Goal: Information Seeking & Learning: Learn about a topic

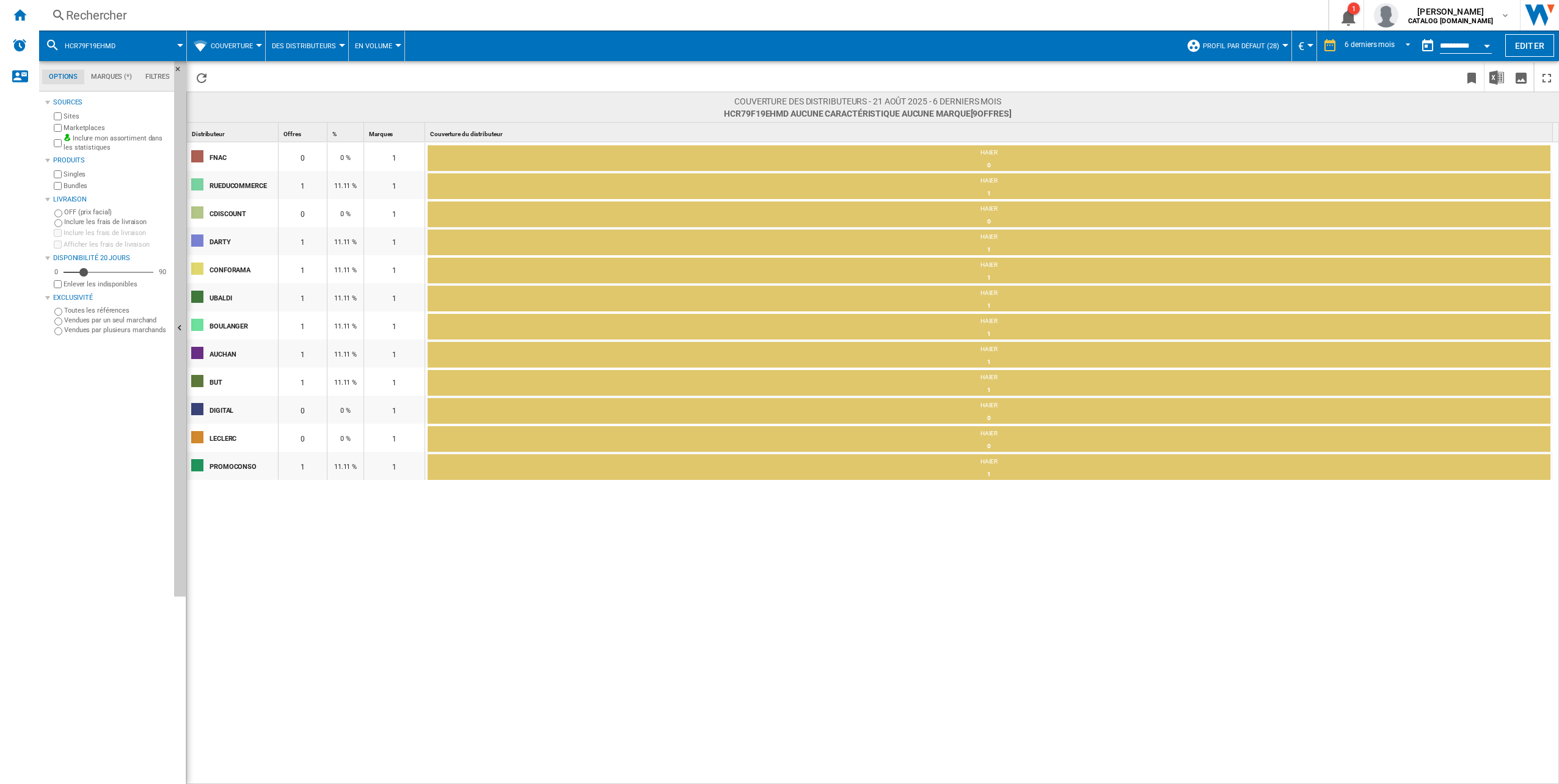
click at [127, 12] on div "Rechercher" at bounding box center [681, 15] width 1230 height 17
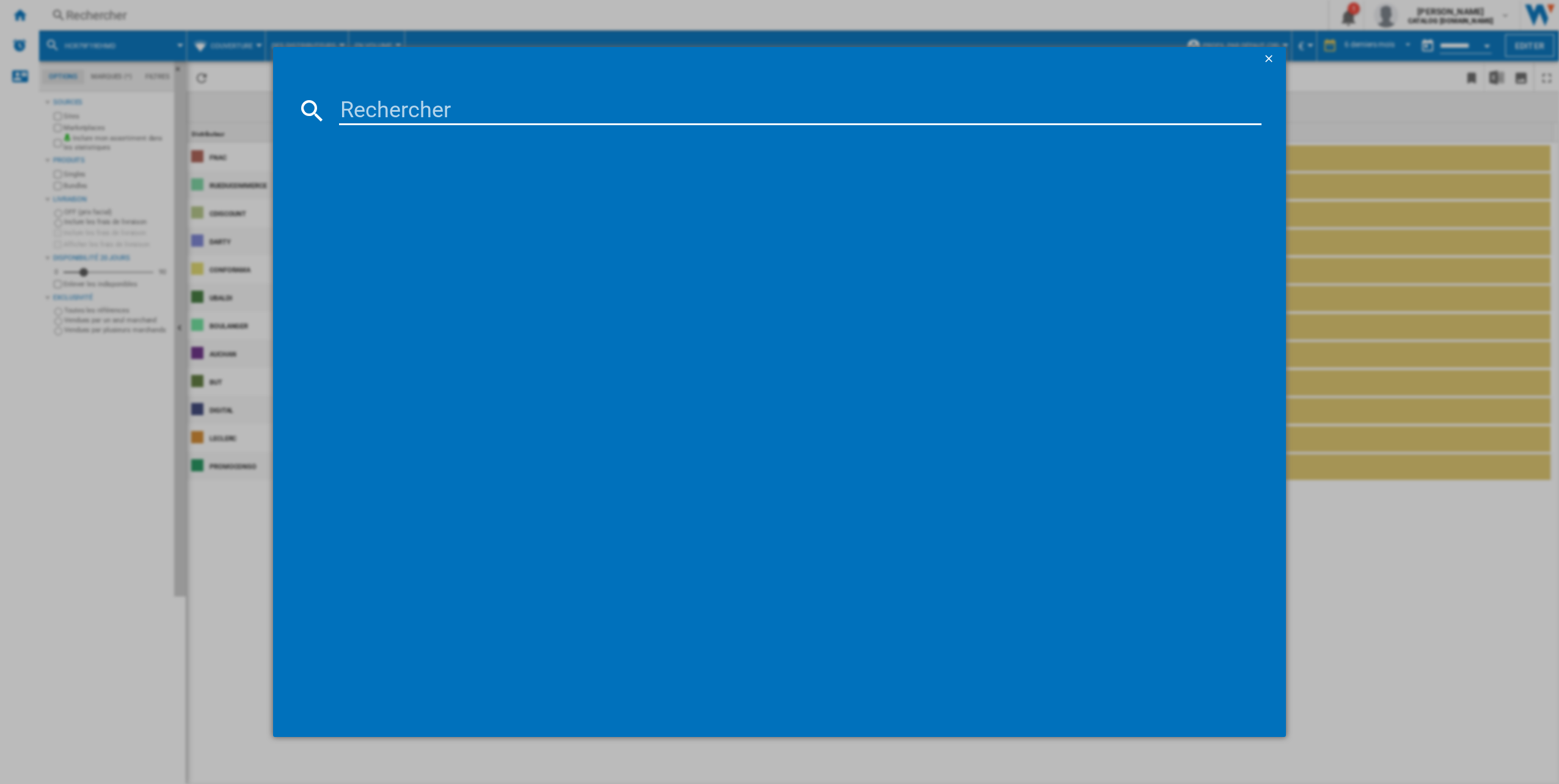
type input "GSLC40EPSE"
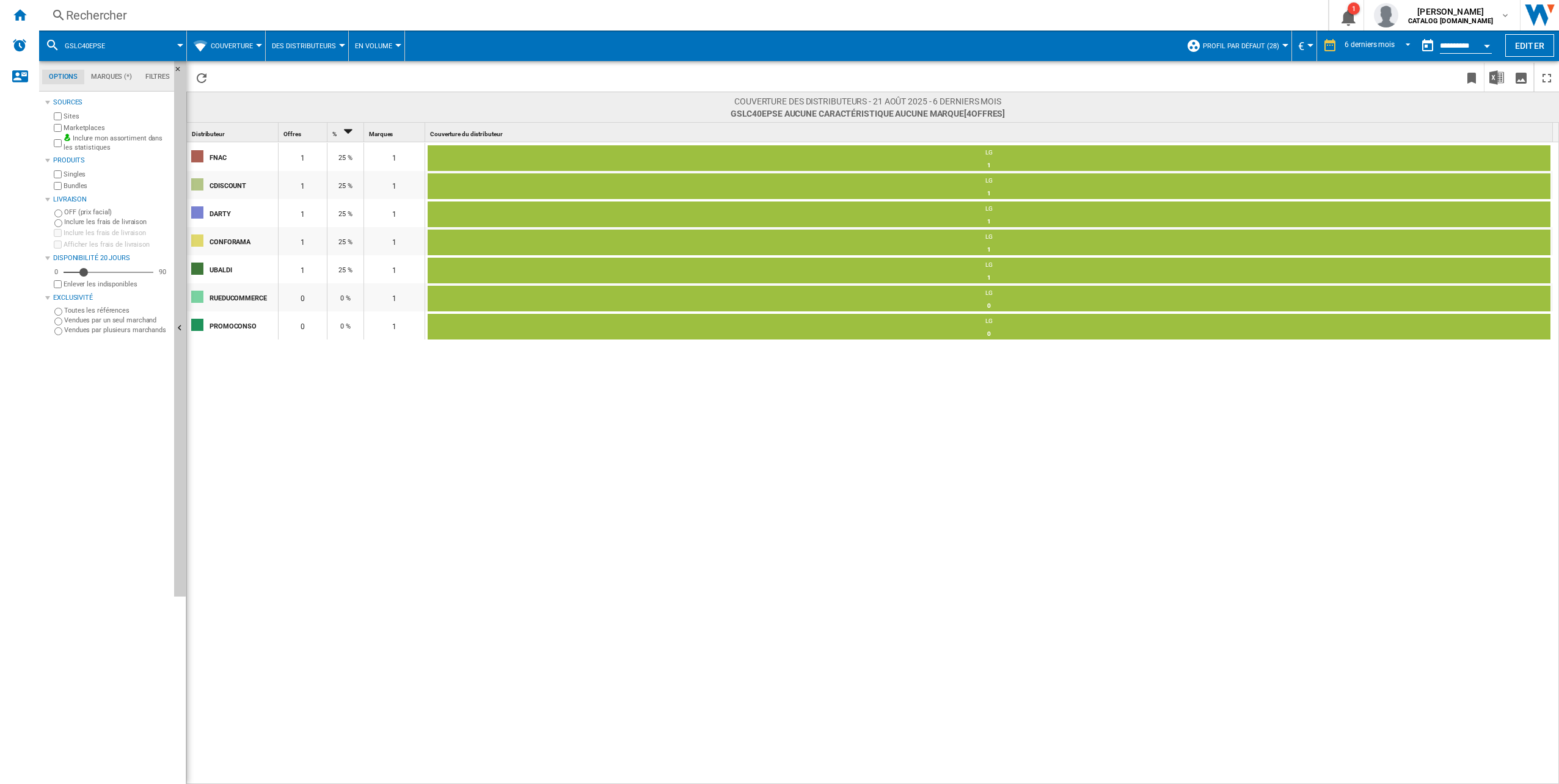
click at [243, 36] on button "Couverture" at bounding box center [235, 46] width 48 height 31
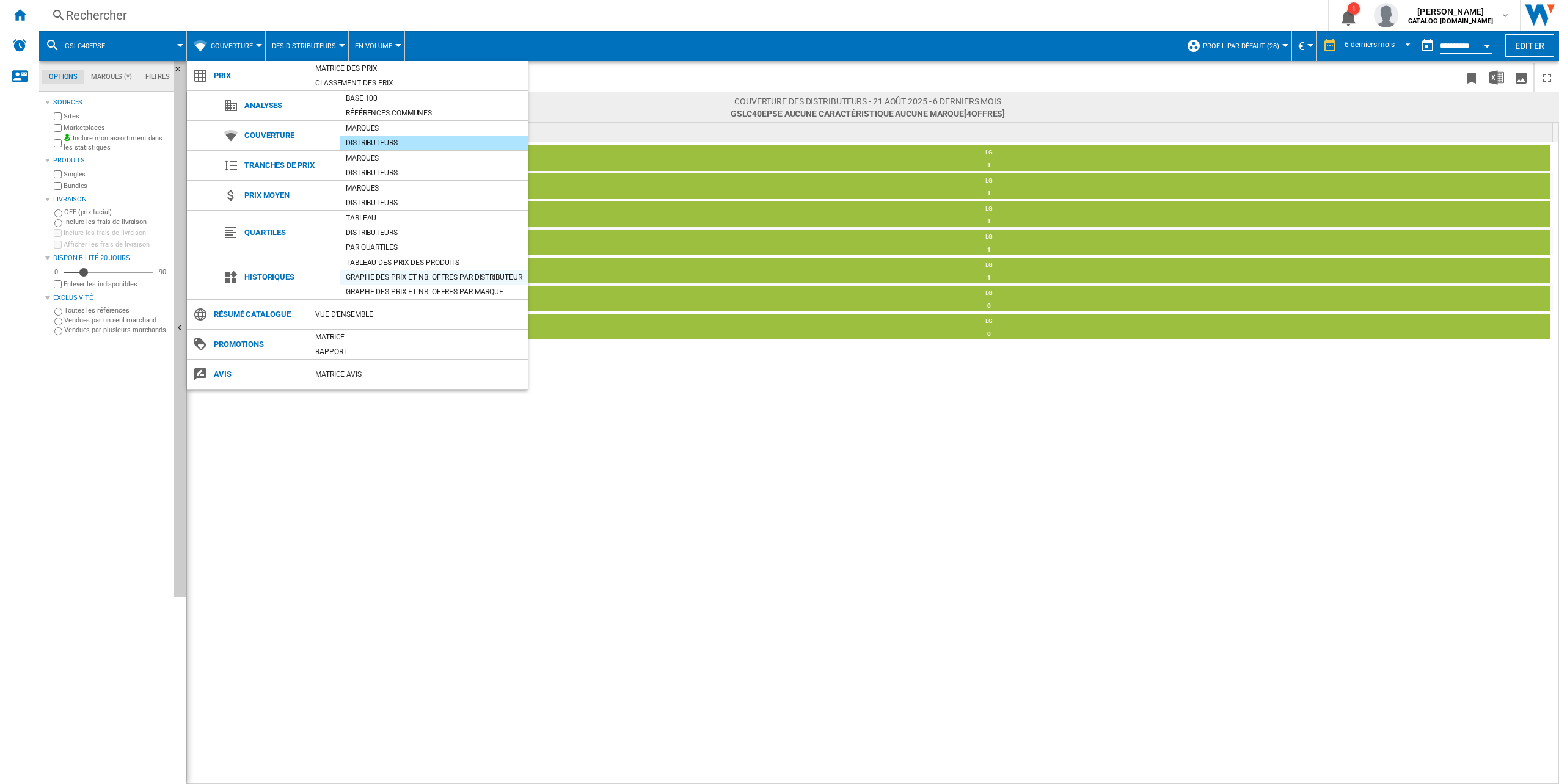
click at [384, 270] on div "Graphe des prix et nb. offres par distributeur" at bounding box center [433, 277] width 188 height 15
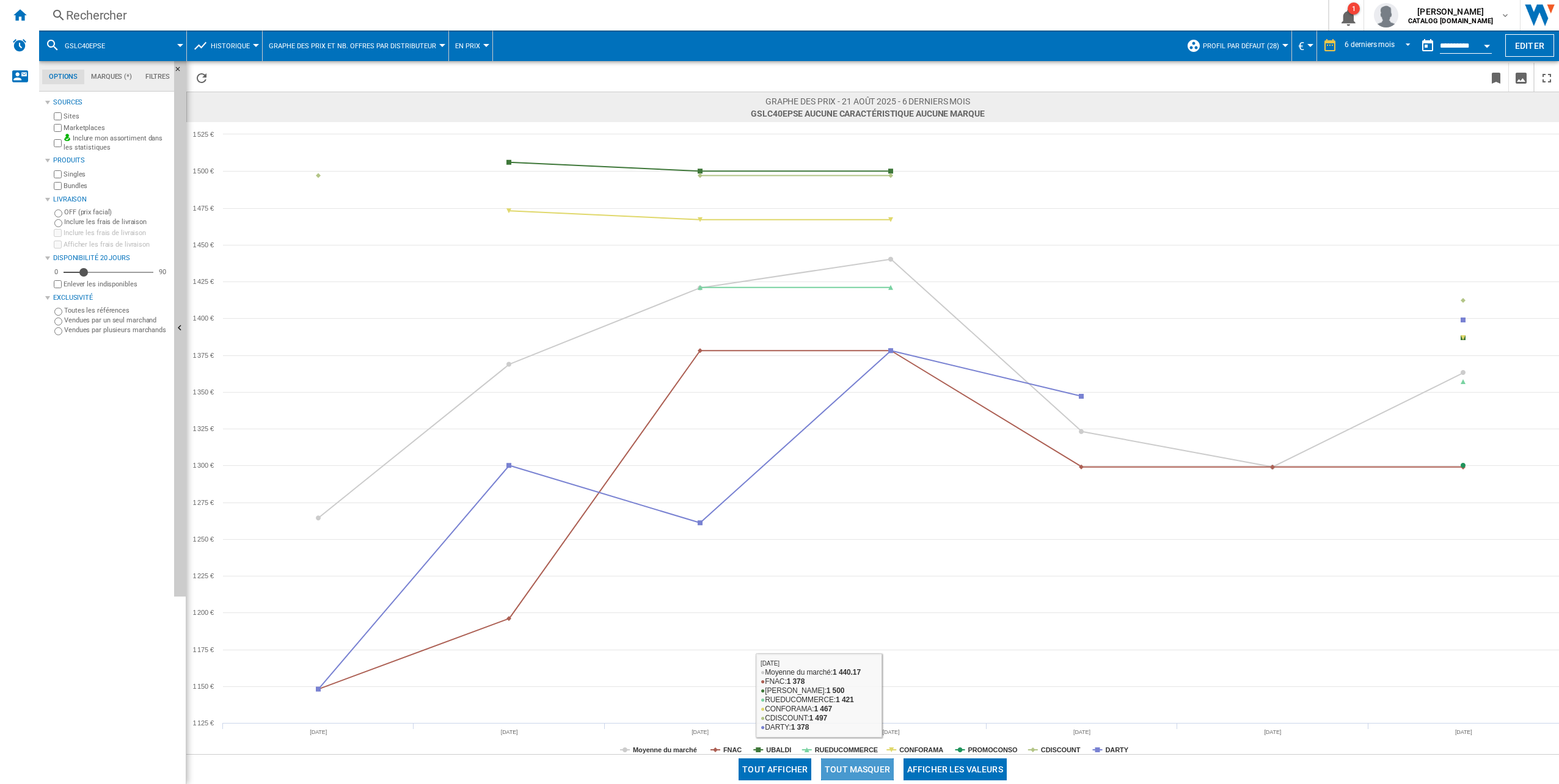
click at [870, 764] on button "Tout masquer" at bounding box center [857, 770] width 73 height 22
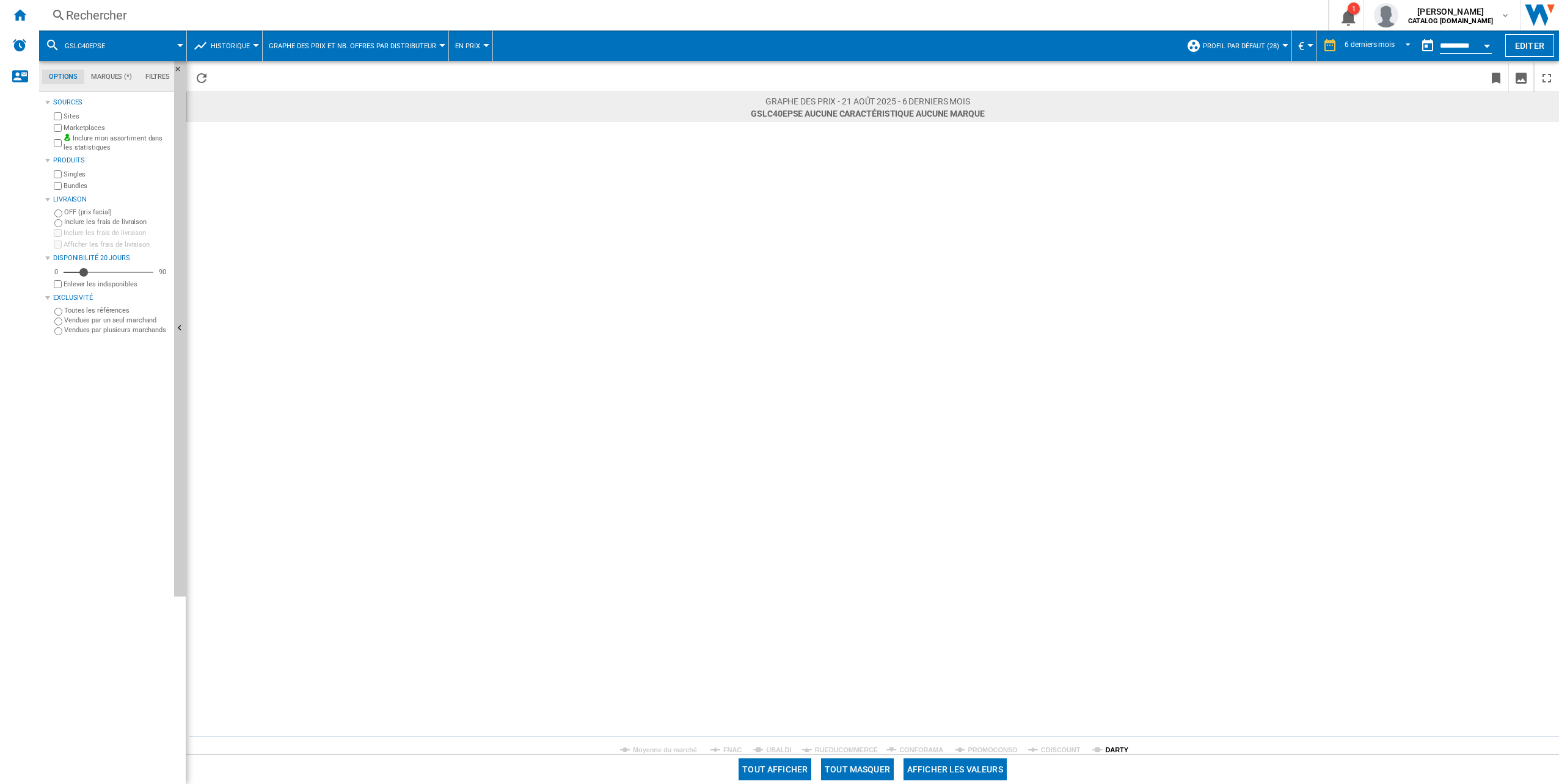
click at [1113, 749] on tspan "DARTY" at bounding box center [1117, 749] width 23 height 7
click at [338, 5] on div "Rechercher Rechercher 0 1 [PERSON_NAME] CATALOG [DOMAIN_NAME] CATALOG [DOMAIN_N…" at bounding box center [799, 15] width 1520 height 31
click at [80, 5] on div "Rechercher Rechercher 0 1 [PERSON_NAME] CATALOG [DOMAIN_NAME] CATALOG [DOMAIN_N…" at bounding box center [799, 15] width 1520 height 31
click at [83, 15] on div "Rechercher" at bounding box center [681, 15] width 1230 height 17
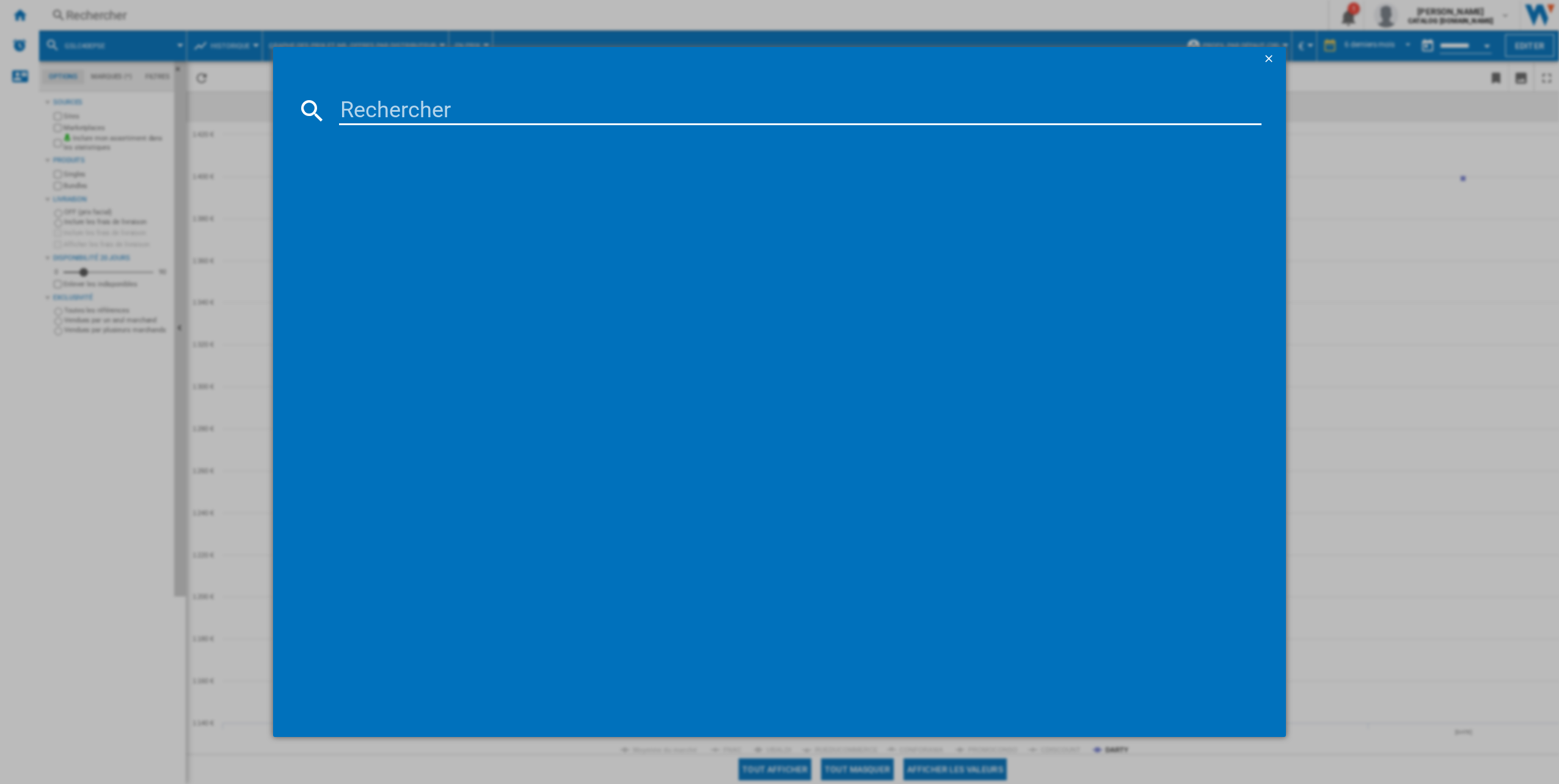
type input "RS70F64KETEF"
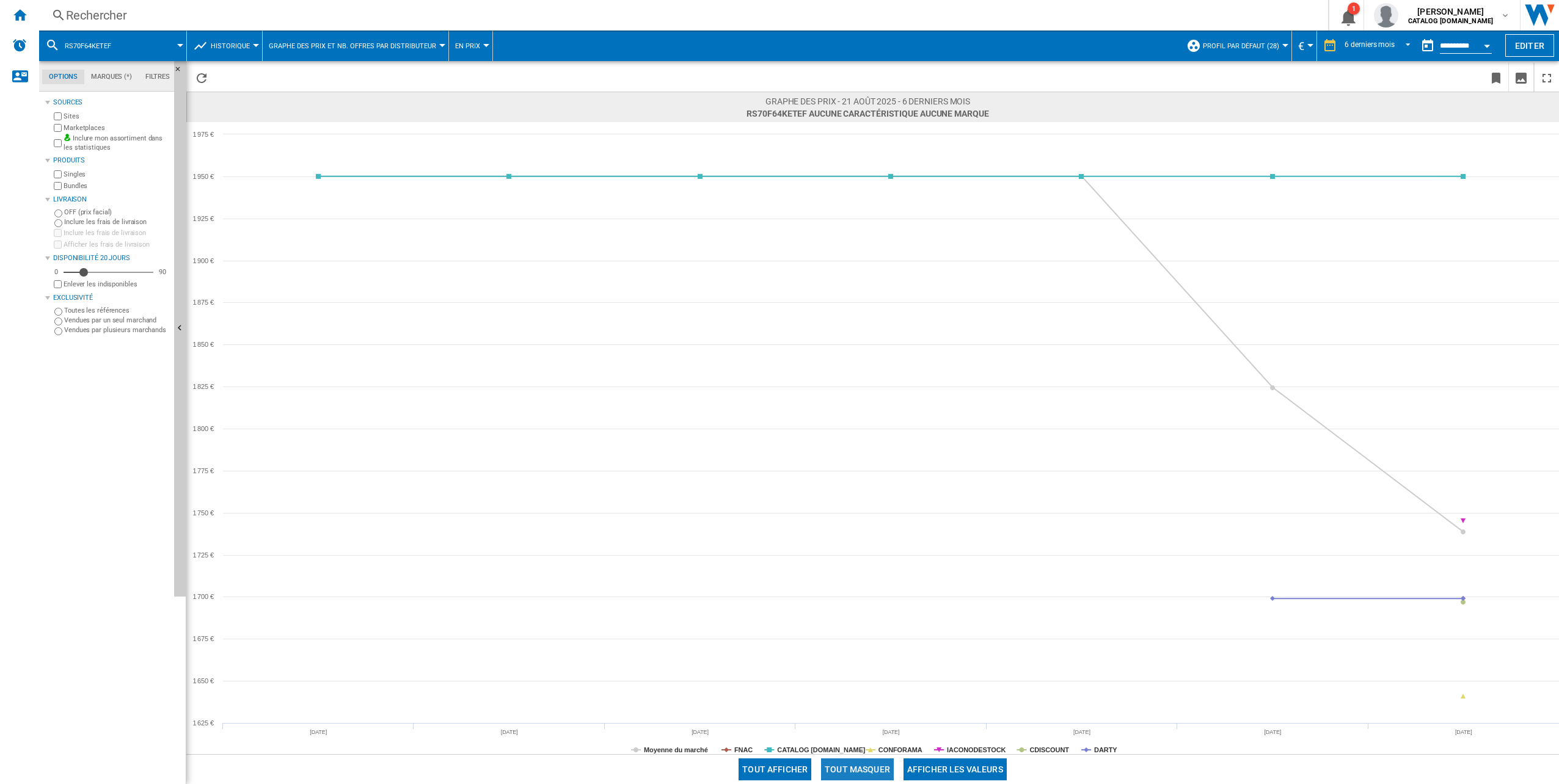
click at [887, 766] on button "Tout masquer" at bounding box center [857, 770] width 73 height 22
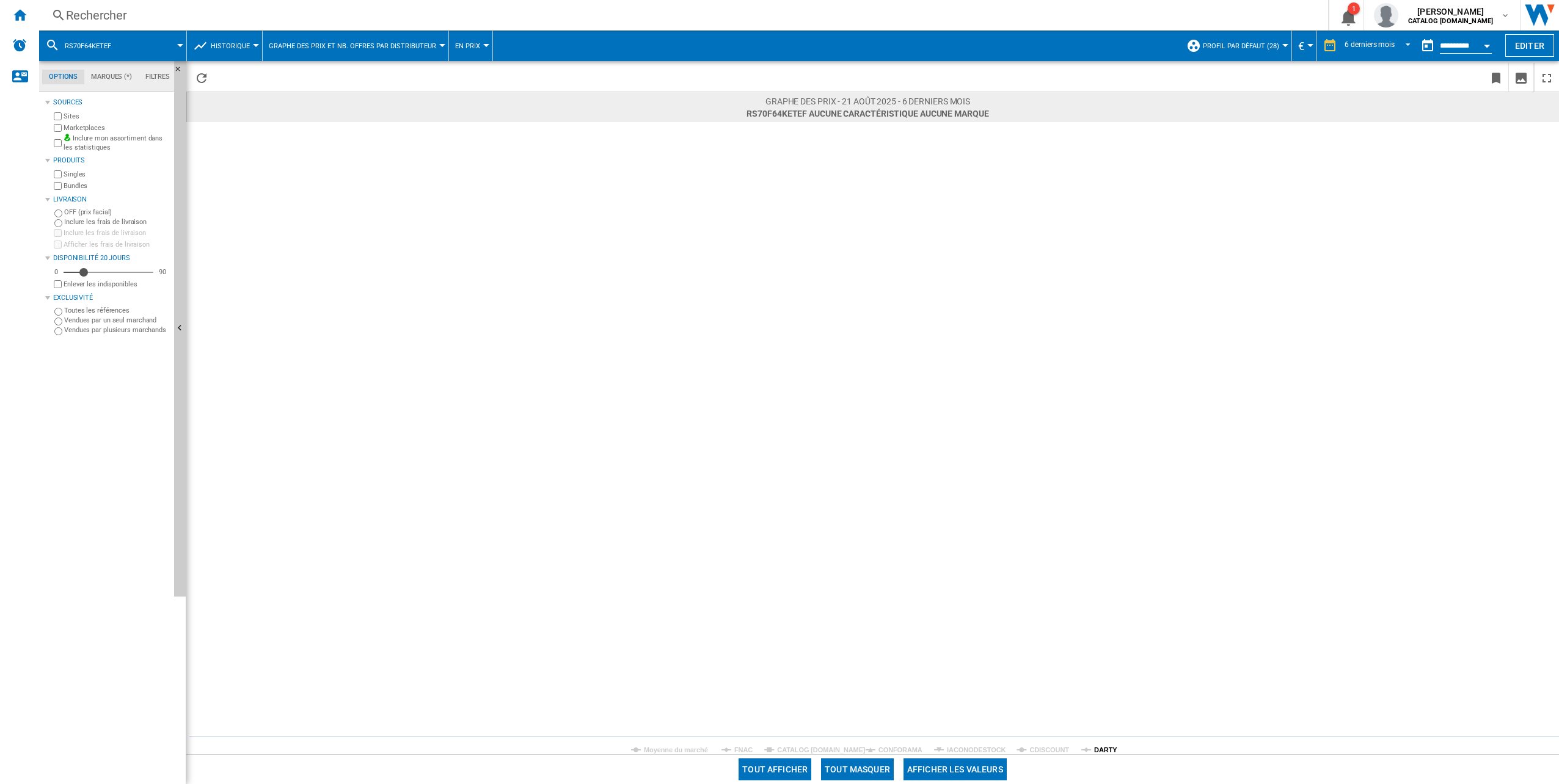
click at [1094, 749] on tspan "DARTY" at bounding box center [1106, 749] width 23 height 7
click at [1364, 54] on md-select-value "6 derniers mois" at bounding box center [1379, 46] width 72 height 18
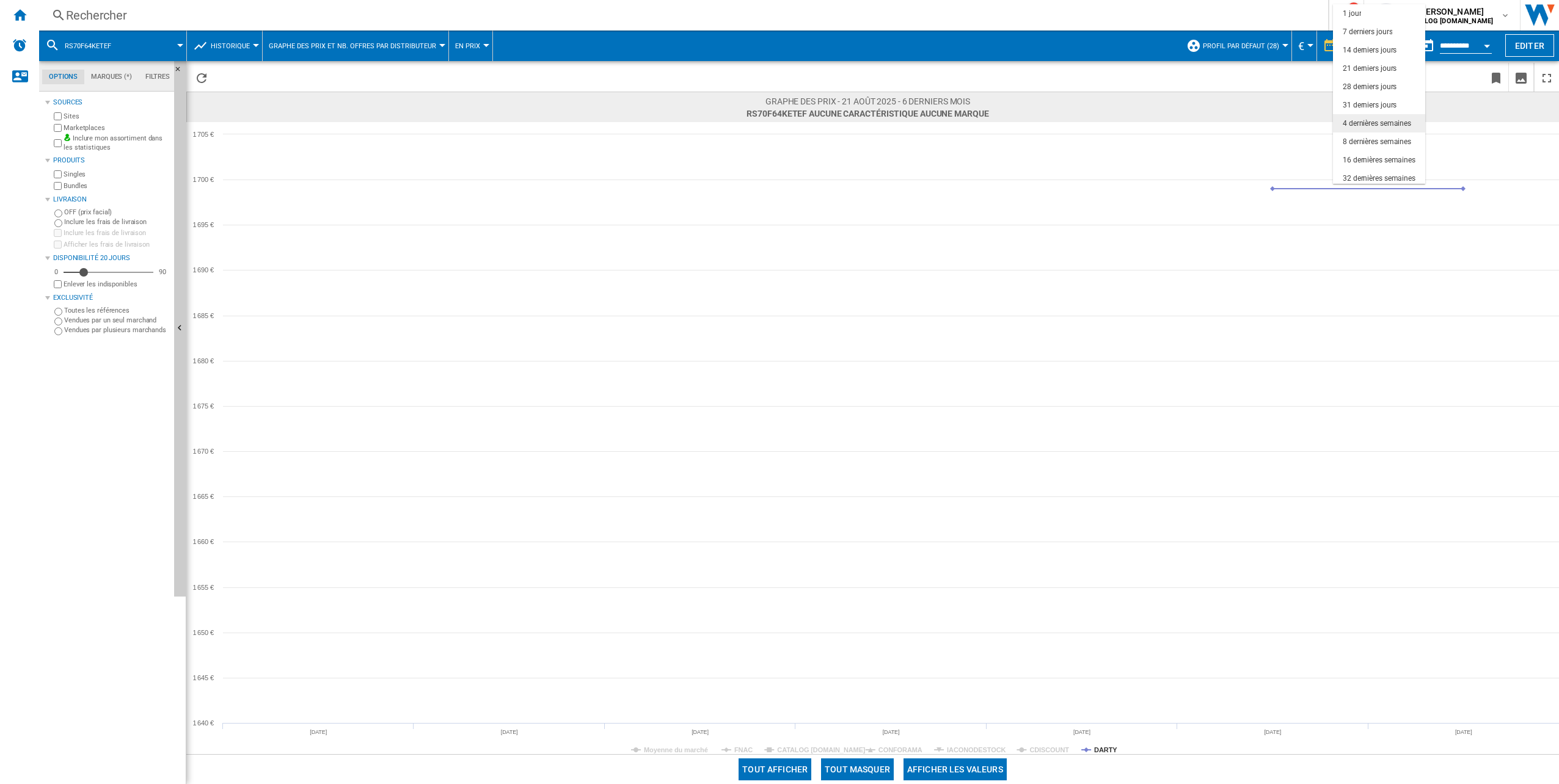
scroll to position [77, 0]
click at [1405, 155] on md-option "12 derniers mois" at bounding box center [1379, 156] width 93 height 18
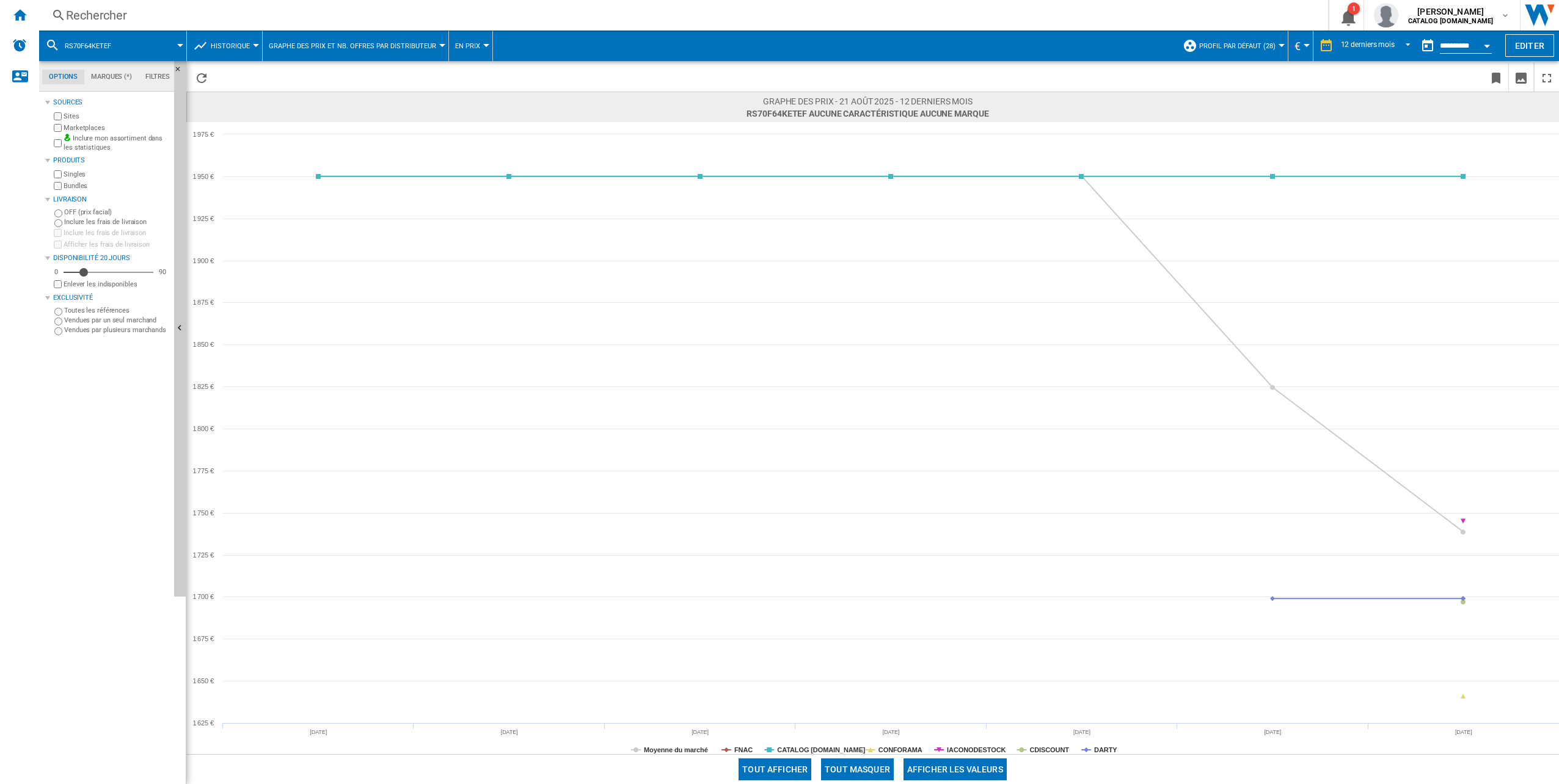
click at [870, 769] on button "Tout masquer" at bounding box center [857, 770] width 73 height 22
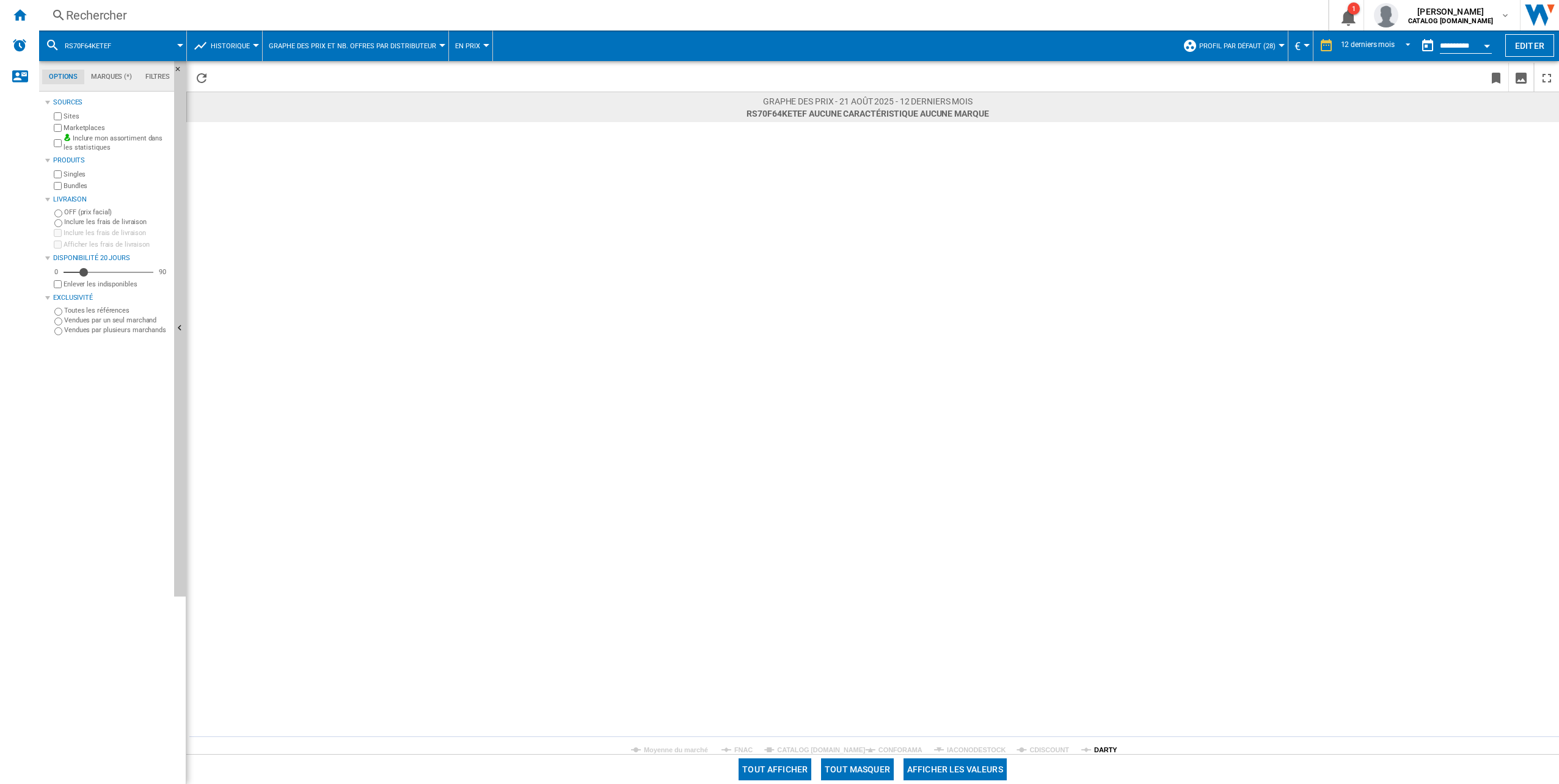
click at [1111, 746] on tspan "DARTY" at bounding box center [1106, 749] width 23 height 7
click at [191, 7] on div "Rechercher" at bounding box center [681, 15] width 1230 height 17
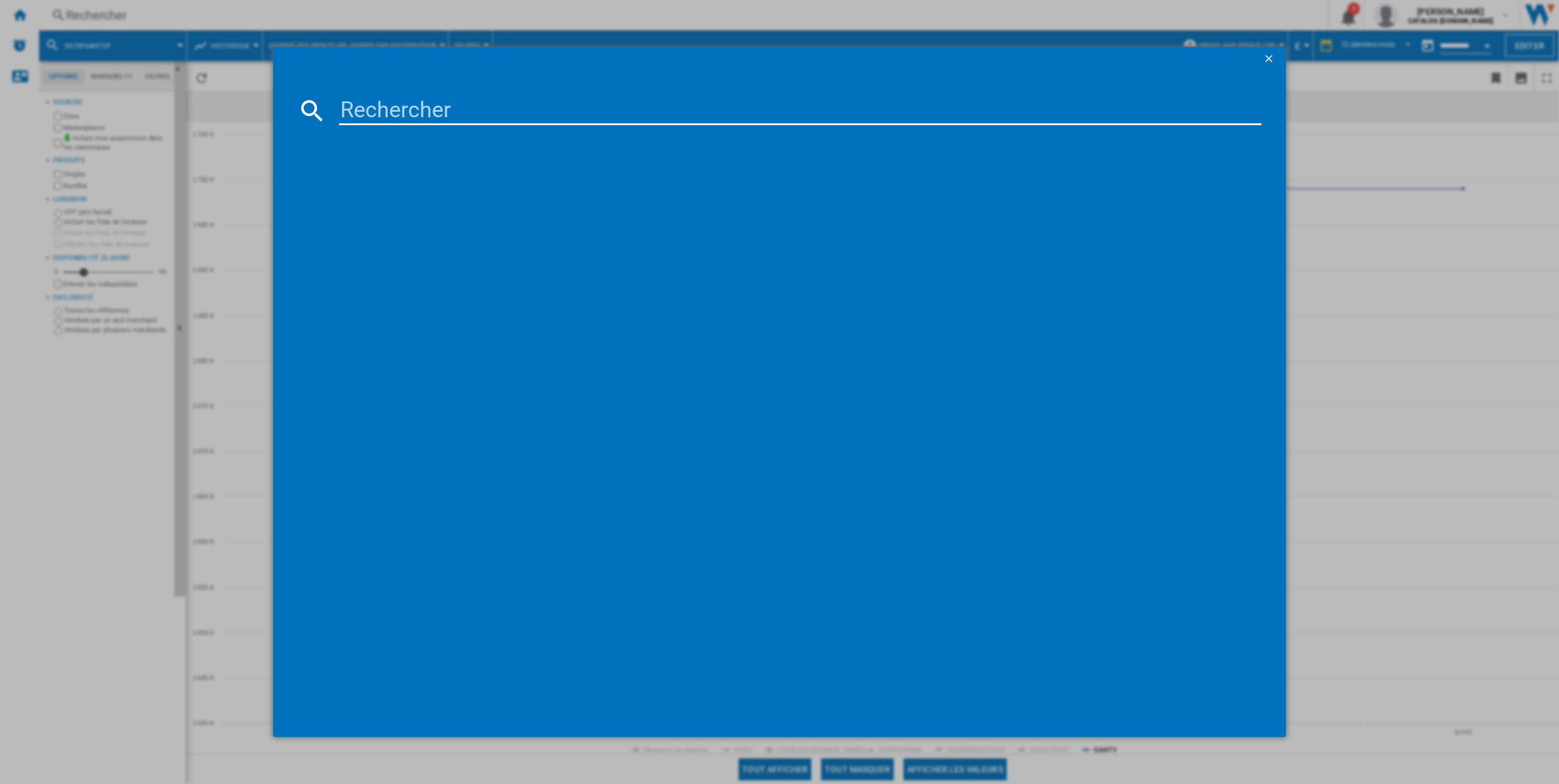
type input "GSLC40PYFE"
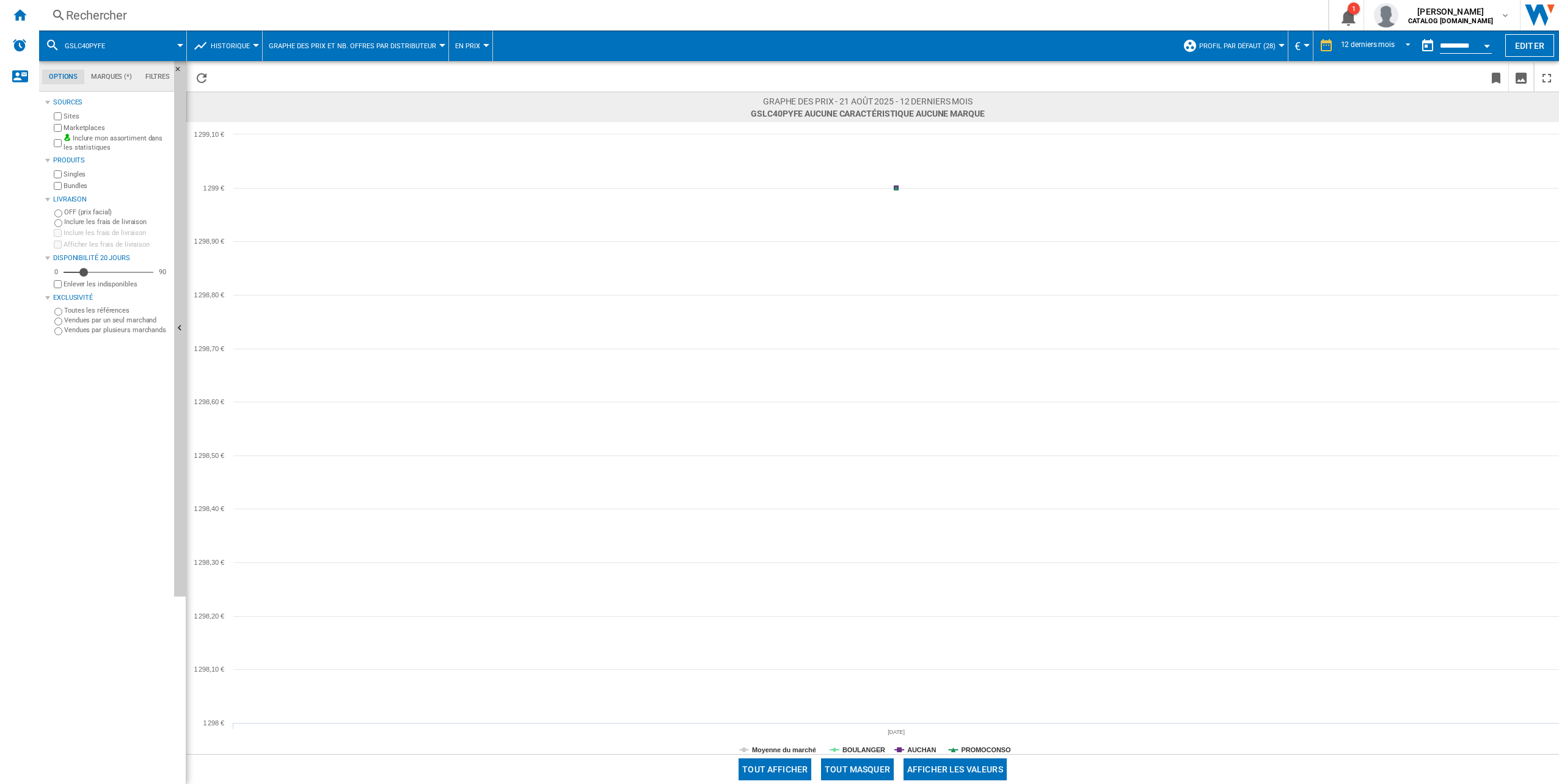
click at [859, 744] on rect at bounding box center [872, 438] width 1373 height 632
click at [858, 749] on tspan "BOULANGER" at bounding box center [864, 749] width 43 height 7
